Goal: Find contact information: Find contact information

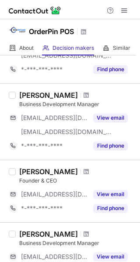
scroll to position [262, 0]
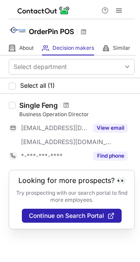
click at [17, 31] on object at bounding box center [17, 29] width 17 height 17
click at [15, 31] on object at bounding box center [17, 29] width 17 height 17
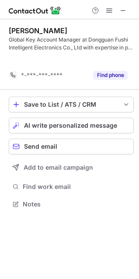
scroll to position [184, 139]
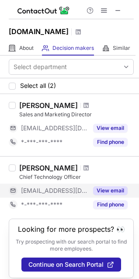
scroll to position [14, 0]
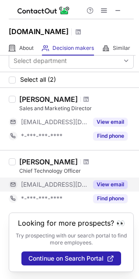
click at [108, 180] on button "View email" at bounding box center [110, 184] width 34 height 9
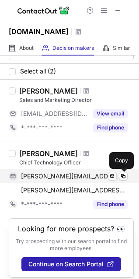
click at [120, 170] on div "richard@emperiumpos.com Verified Send email Copy" at bounding box center [68, 176] width 119 height 14
click at [123, 175] on span at bounding box center [123, 175] width 7 height 7
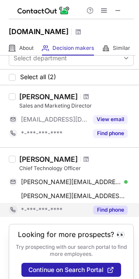
scroll to position [0, 0]
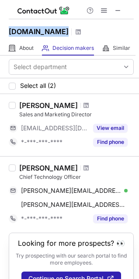
drag, startPoint x: 7, startPoint y: 30, endPoint x: 70, endPoint y: 28, distance: 62.9
click at [70, 28] on div "eposdirect.co.uk" at bounding box center [69, 30] width 139 height 22
copy div "eposdirect.co.uk"
drag, startPoint x: 19, startPoint y: 169, endPoint x: 72, endPoint y: 167, distance: 53.3
click at [72, 167] on div "Richard Baltutis" at bounding box center [76, 167] width 114 height 9
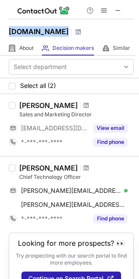
copy div "Richard Baltutis"
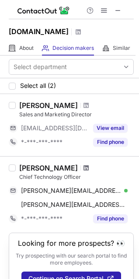
click at [83, 168] on span at bounding box center [85, 167] width 5 height 7
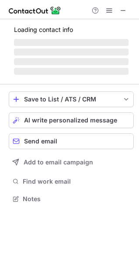
scroll to position [198, 139]
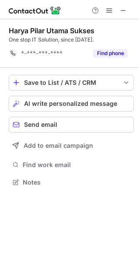
scroll to position [190, 139]
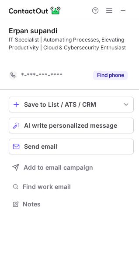
scroll to position [184, 139]
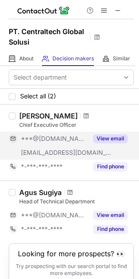
click at [108, 139] on button "View email" at bounding box center [110, 138] width 34 height 9
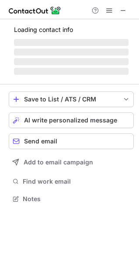
scroll to position [198, 139]
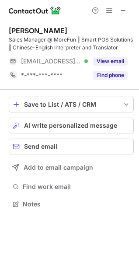
scroll to position [198, 139]
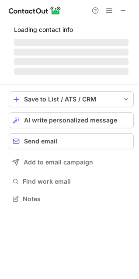
scroll to position [198, 139]
